Goal: Information Seeking & Learning: Find specific fact

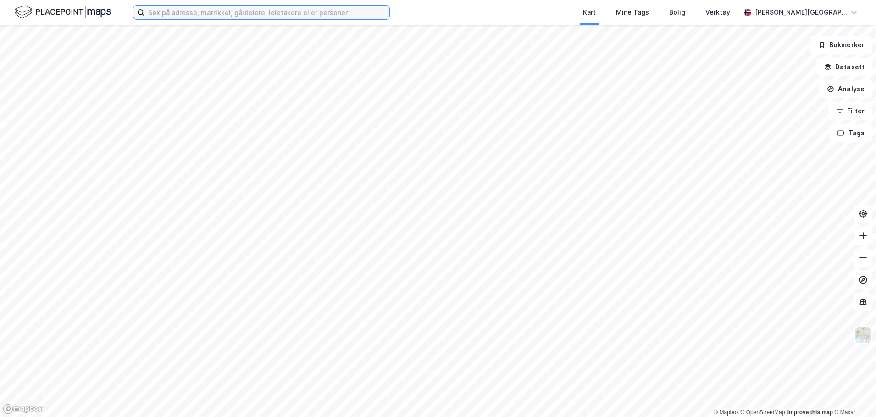
click at [290, 14] on input at bounding box center [266, 13] width 245 height 14
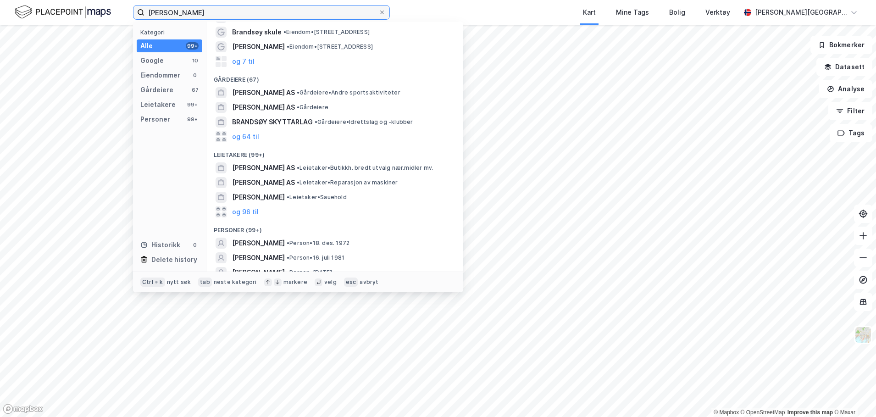
scroll to position [51, 0]
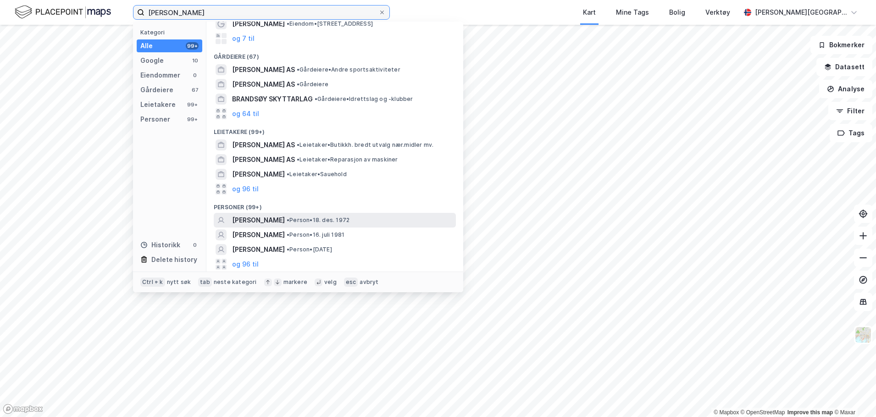
type input "[PERSON_NAME]"
click at [260, 220] on span "[PERSON_NAME]" at bounding box center [258, 220] width 53 height 11
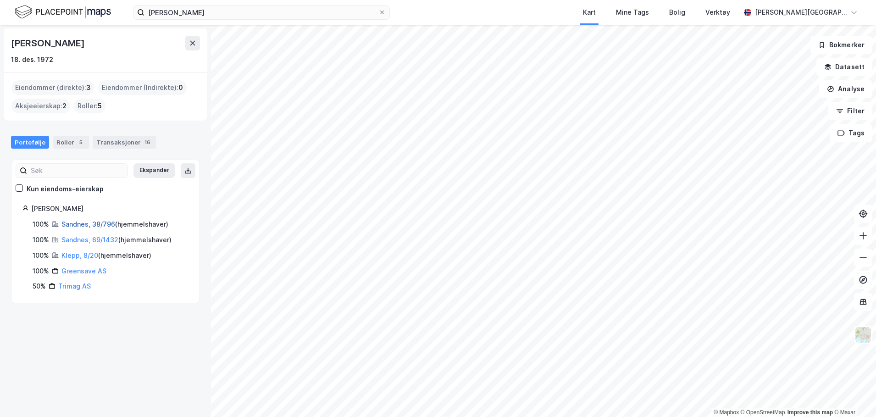
click at [83, 225] on link "Sandnes, 38/796" at bounding box center [88, 224] width 54 height 8
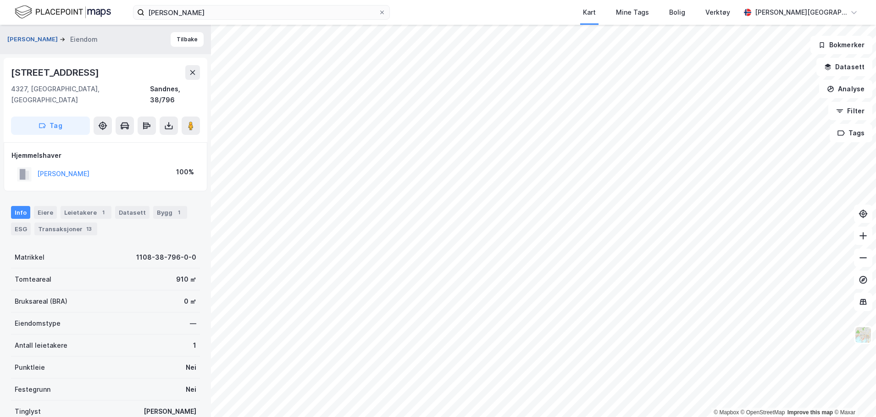
click at [31, 35] on button "[PERSON_NAME]" at bounding box center [33, 39] width 52 height 9
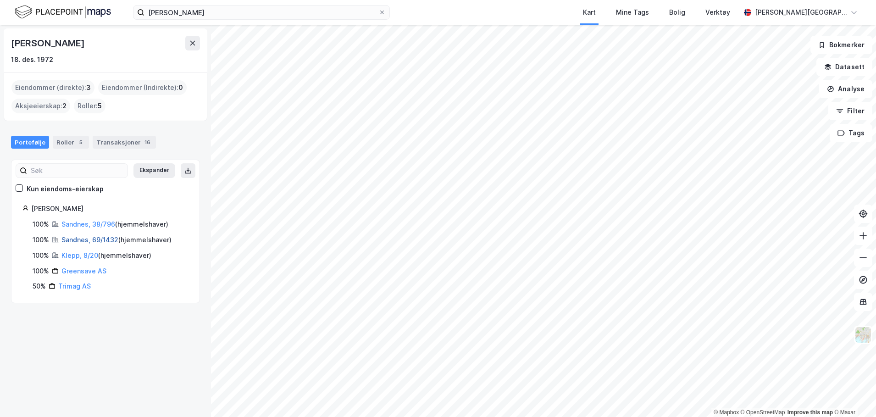
click at [73, 242] on link "Sandnes, 69/1432" at bounding box center [89, 240] width 57 height 8
